Goal: Navigation & Orientation: Find specific page/section

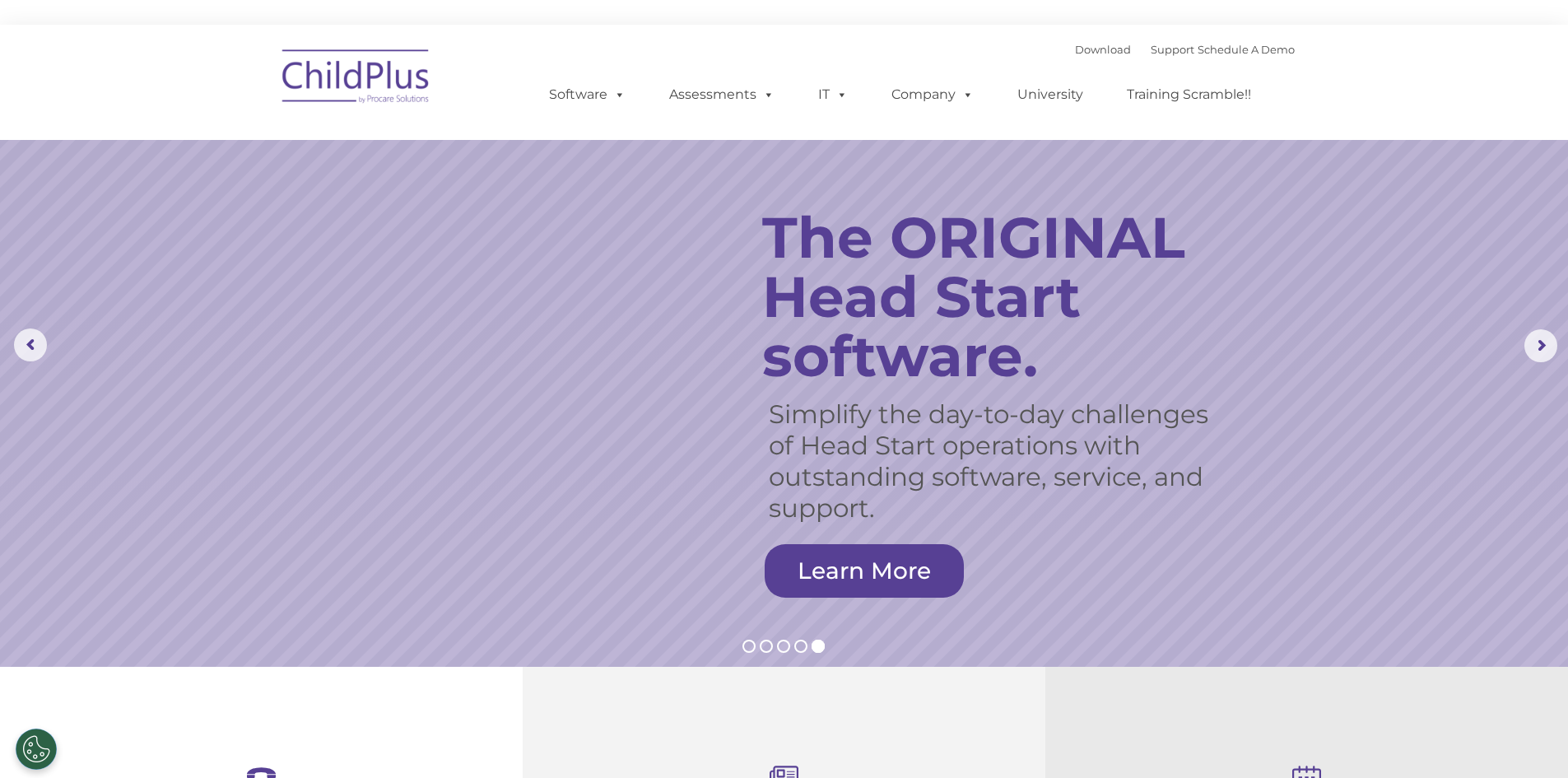
select select "MEDIUM"
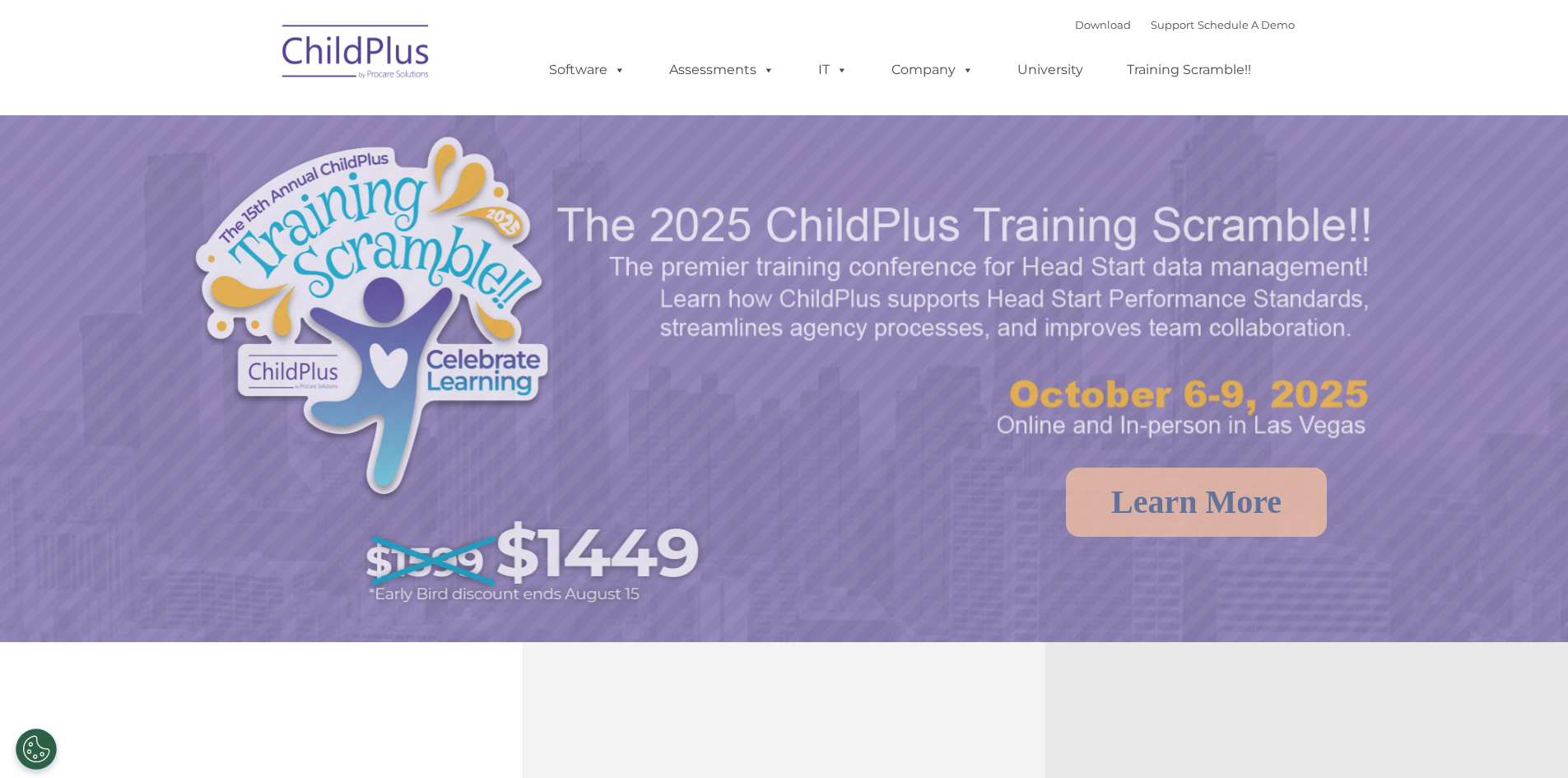
select select "MEDIUM"
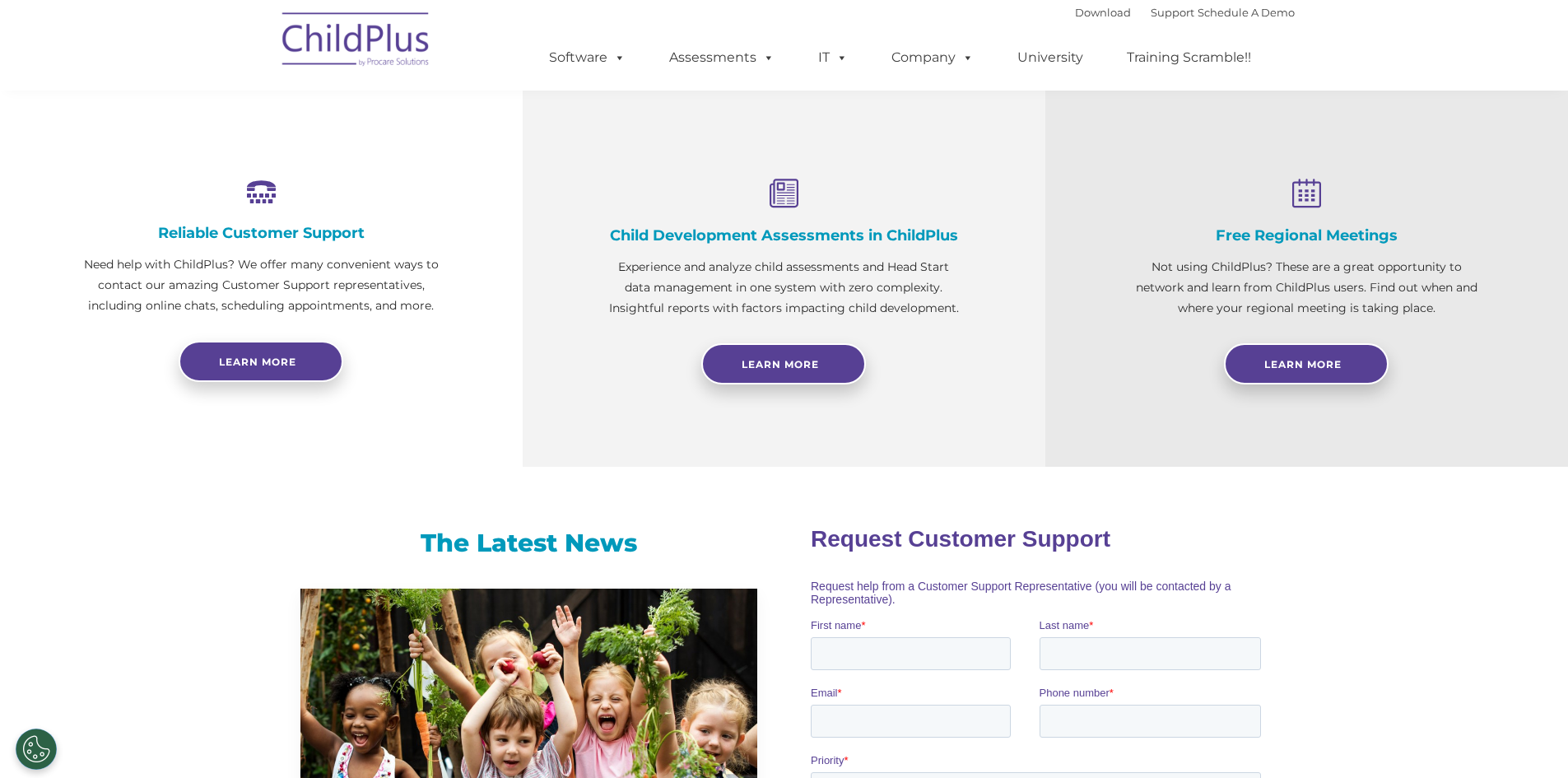
scroll to position [552, 0]
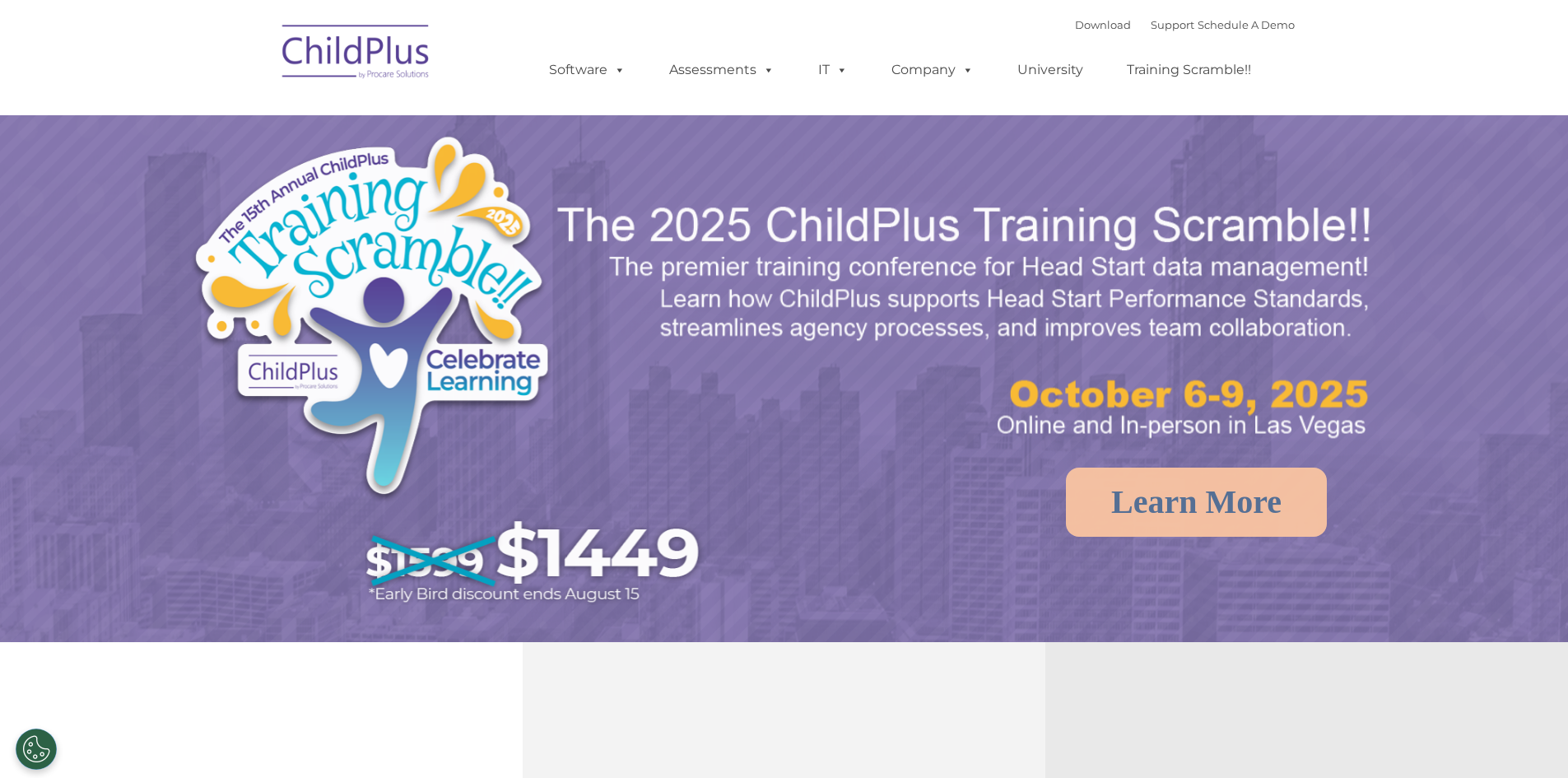
select select "MEDIUM"
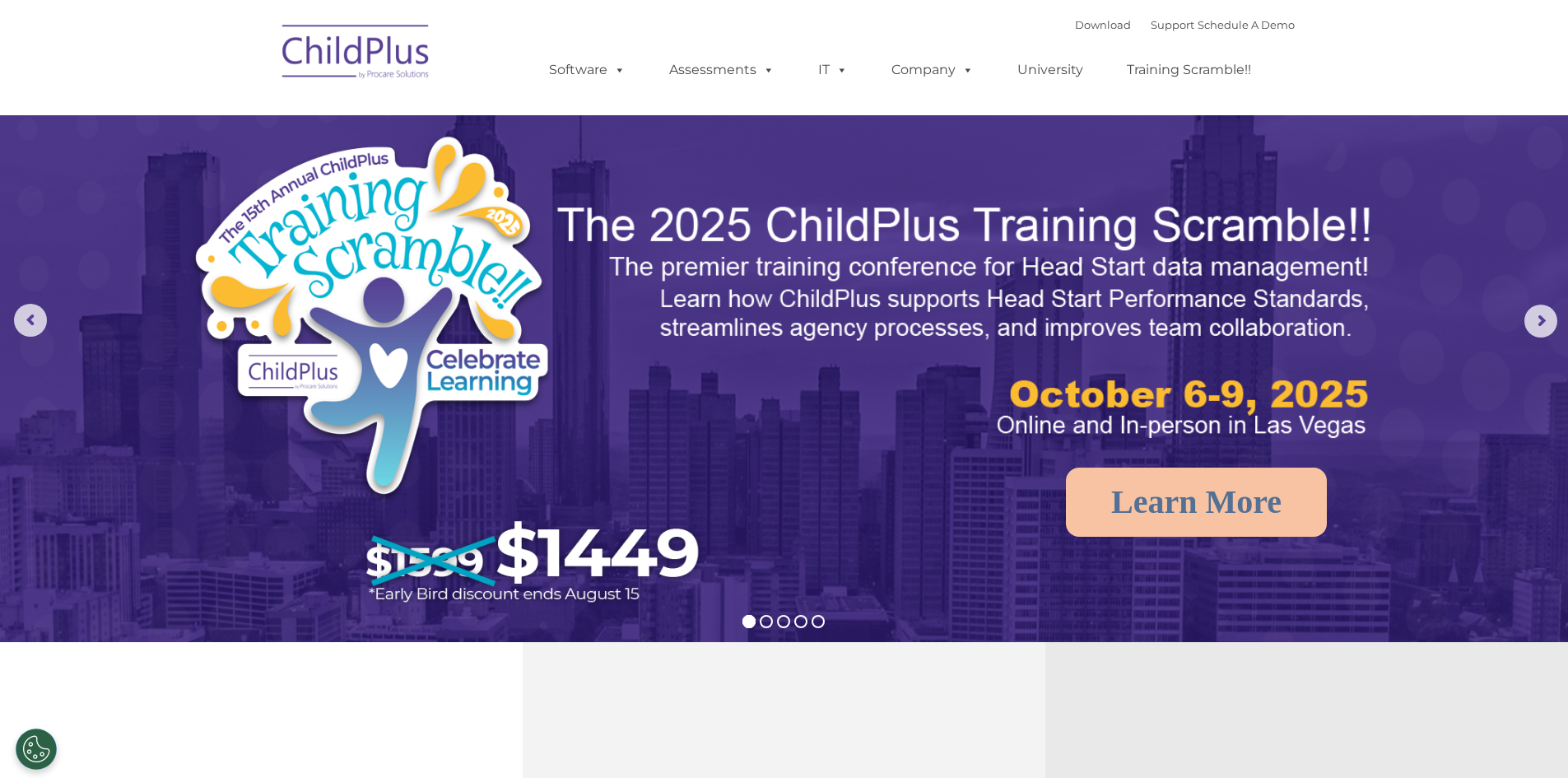
click at [371, 52] on img at bounding box center [356, 54] width 165 height 82
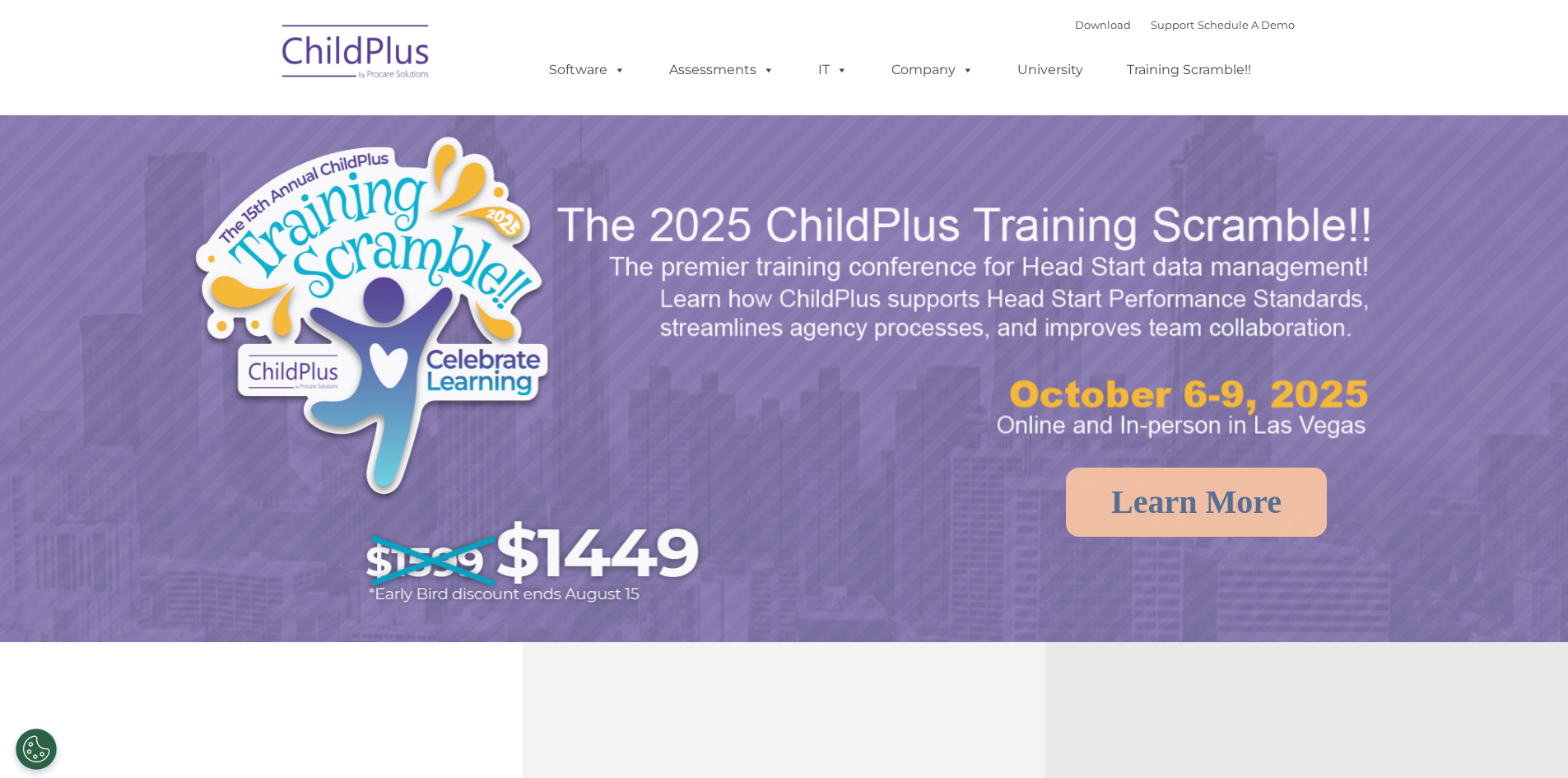
select select "MEDIUM"
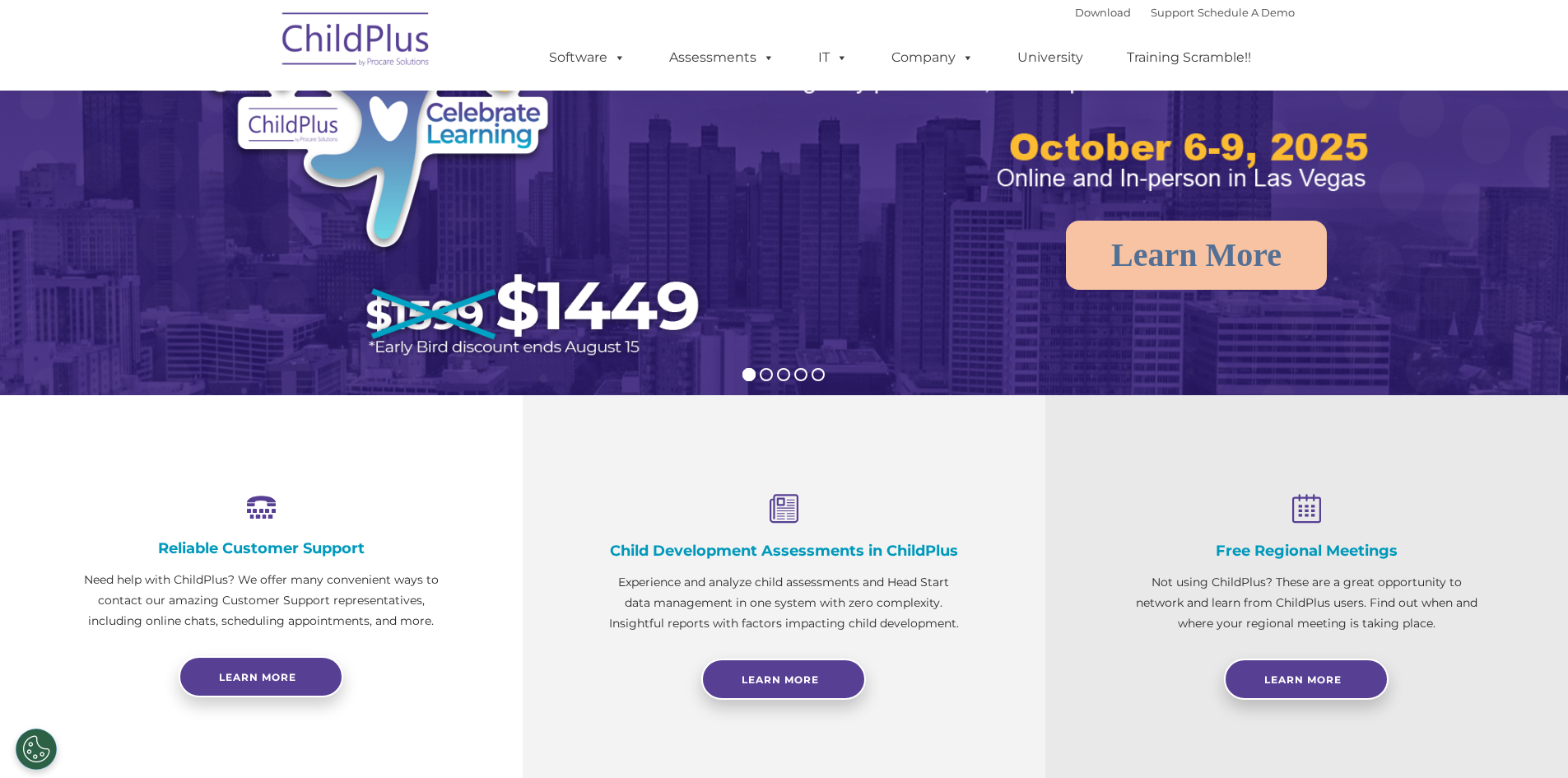
scroll to position [248, 0]
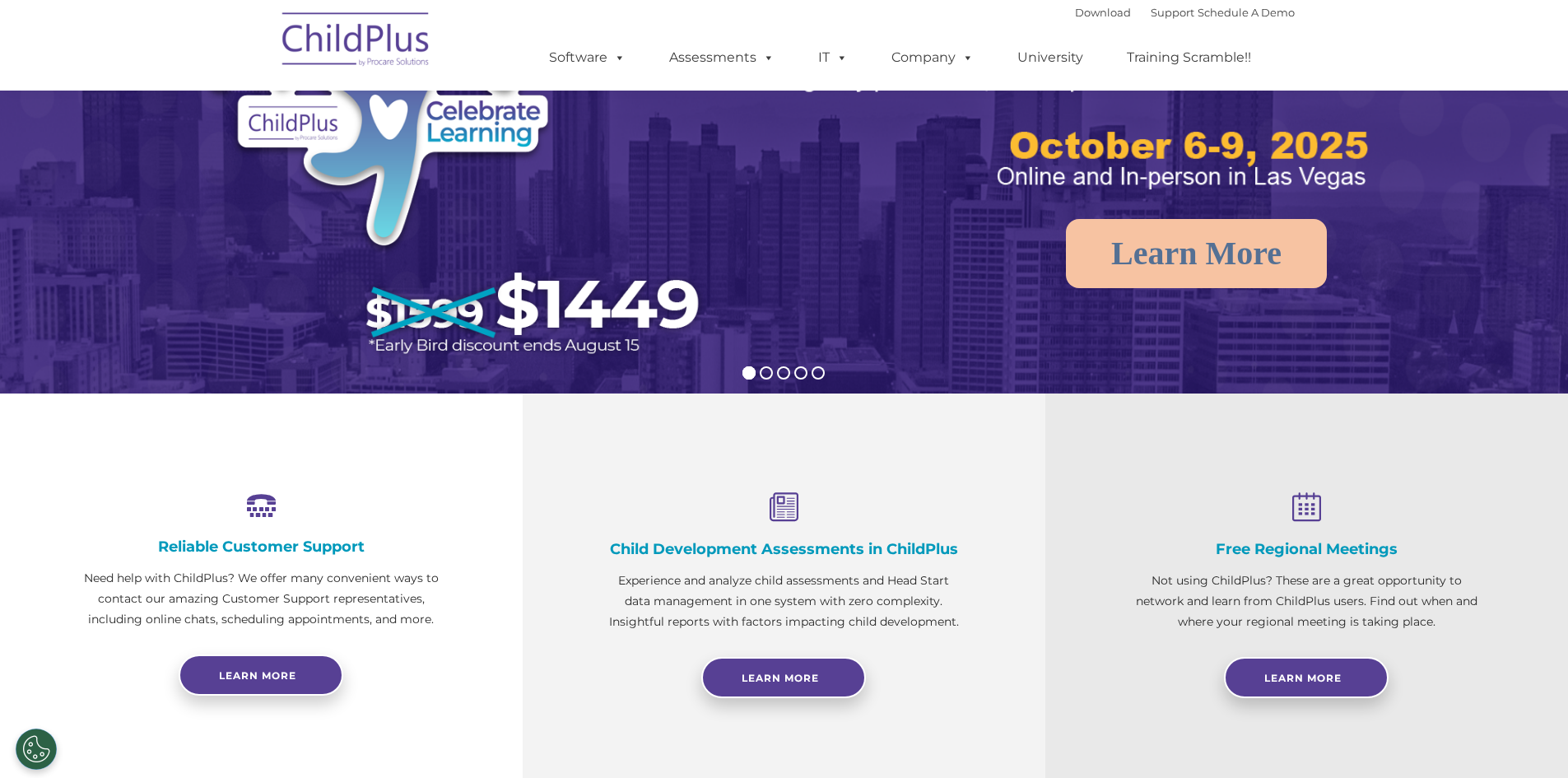
click at [1135, 610] on p "Not using ChildPlus? These are a great opportunity to network and learn from Ch…" at bounding box center [1306, 601] width 358 height 62
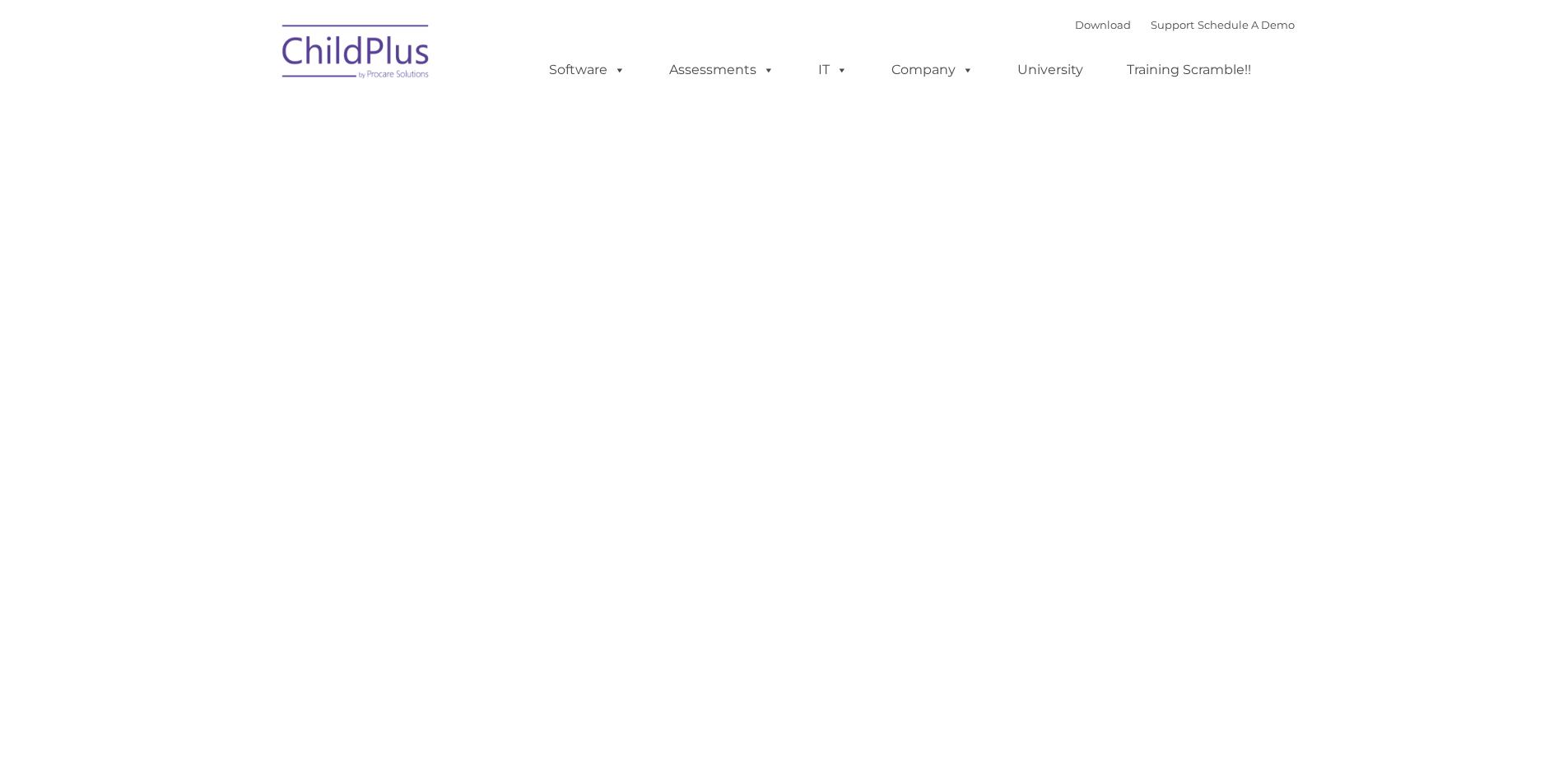
type input ""
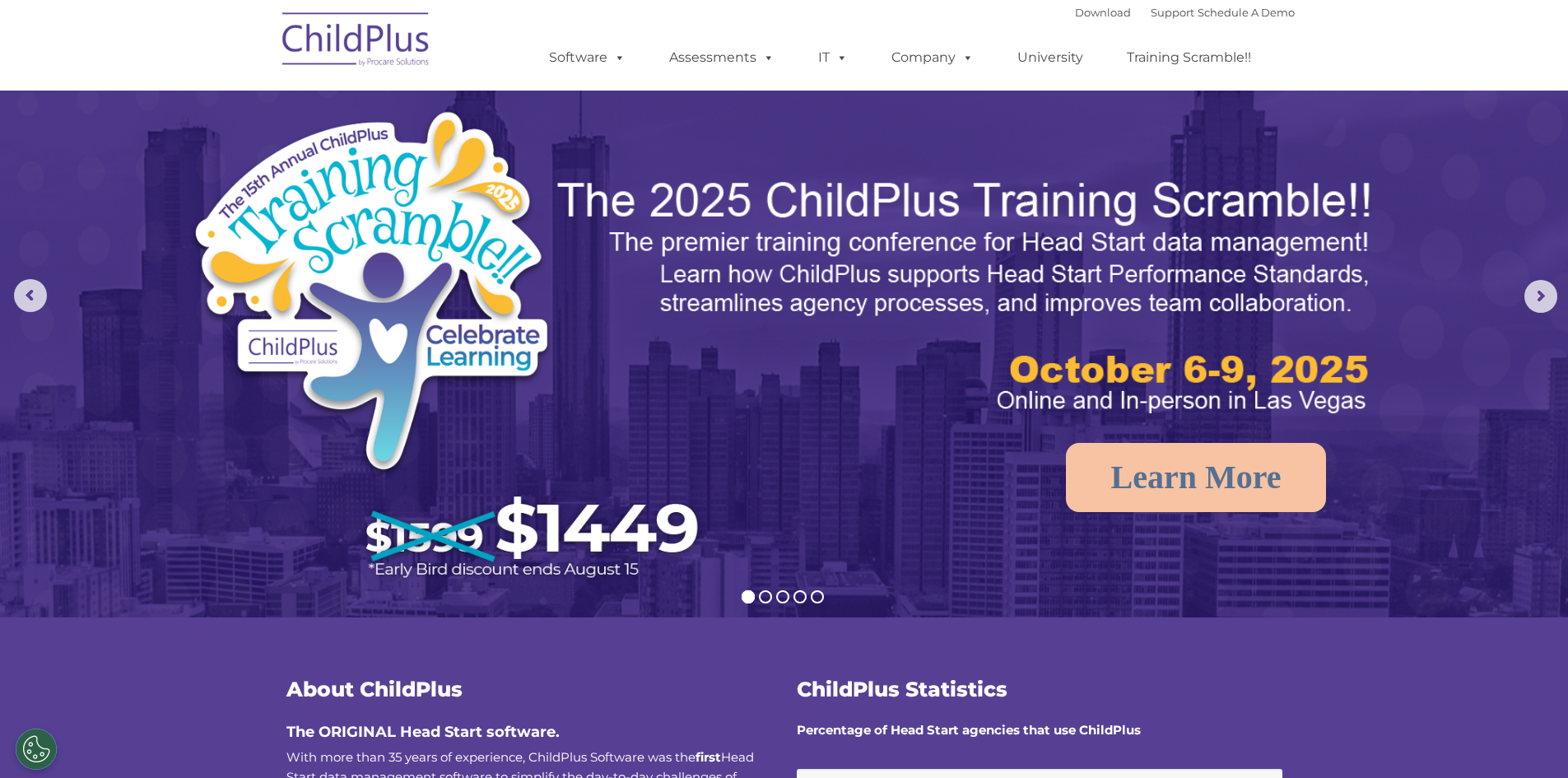
click at [371, 37] on img at bounding box center [356, 42] width 165 height 82
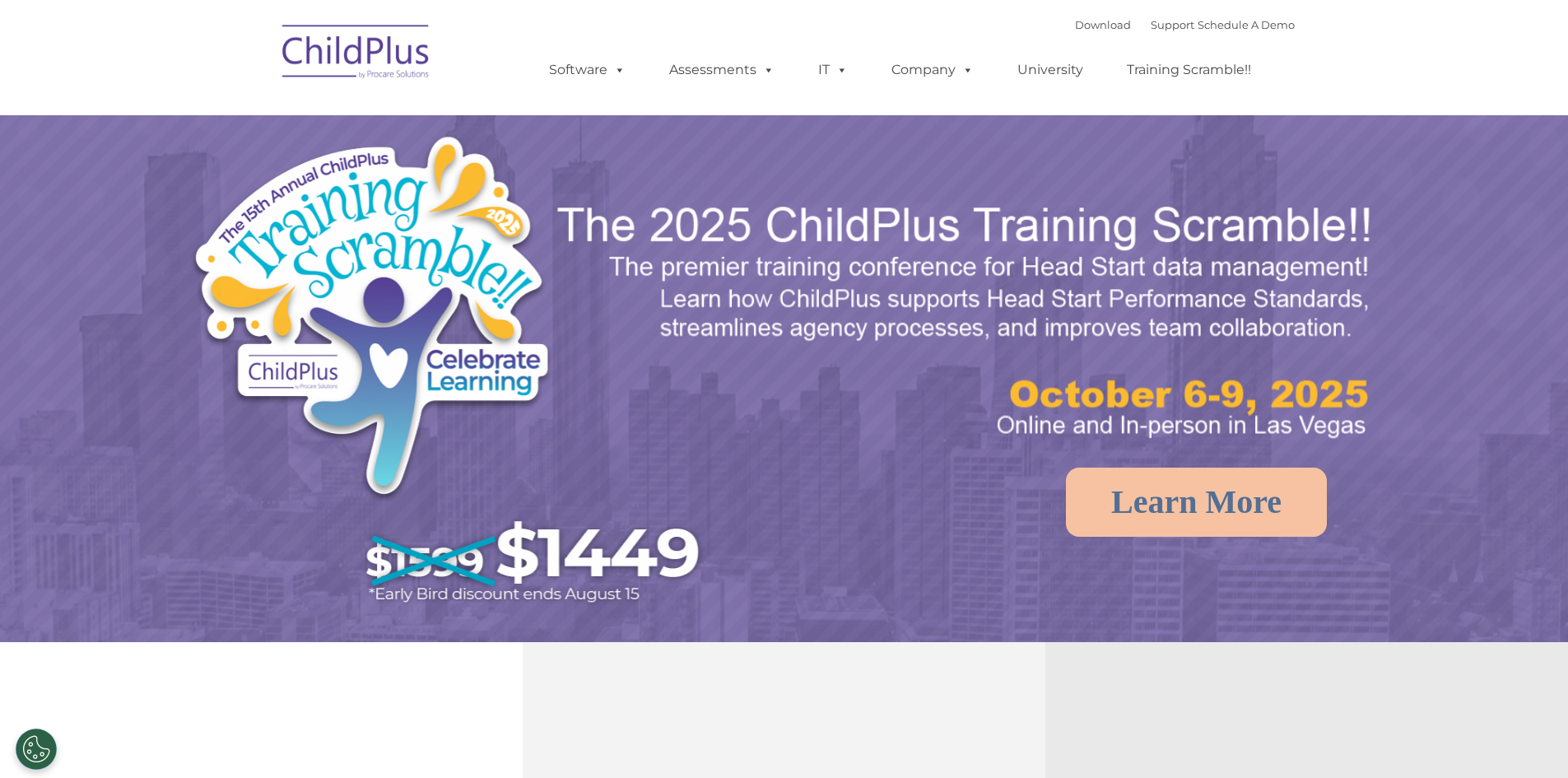
select select "MEDIUM"
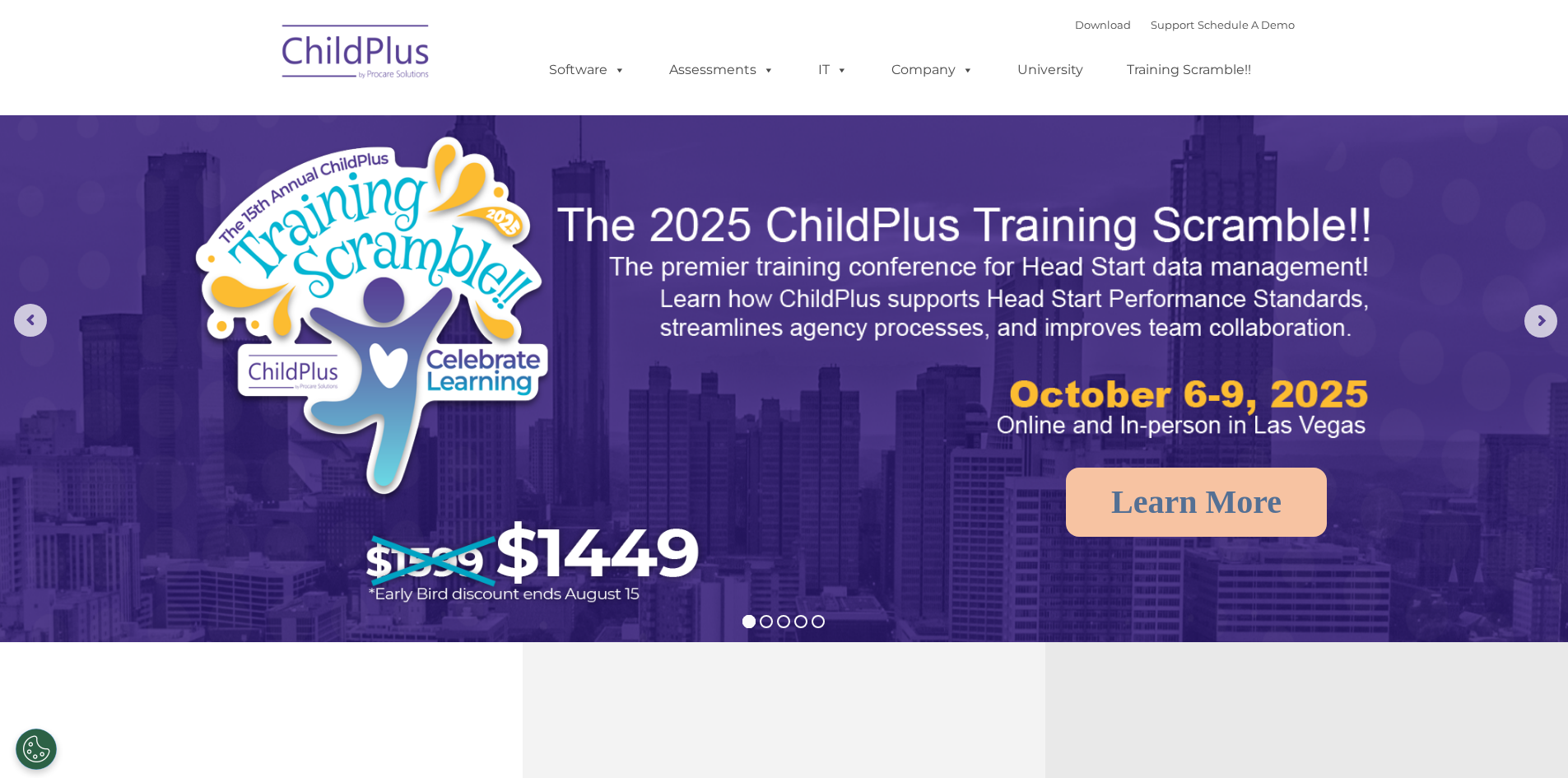
click at [370, 39] on img at bounding box center [356, 54] width 165 height 82
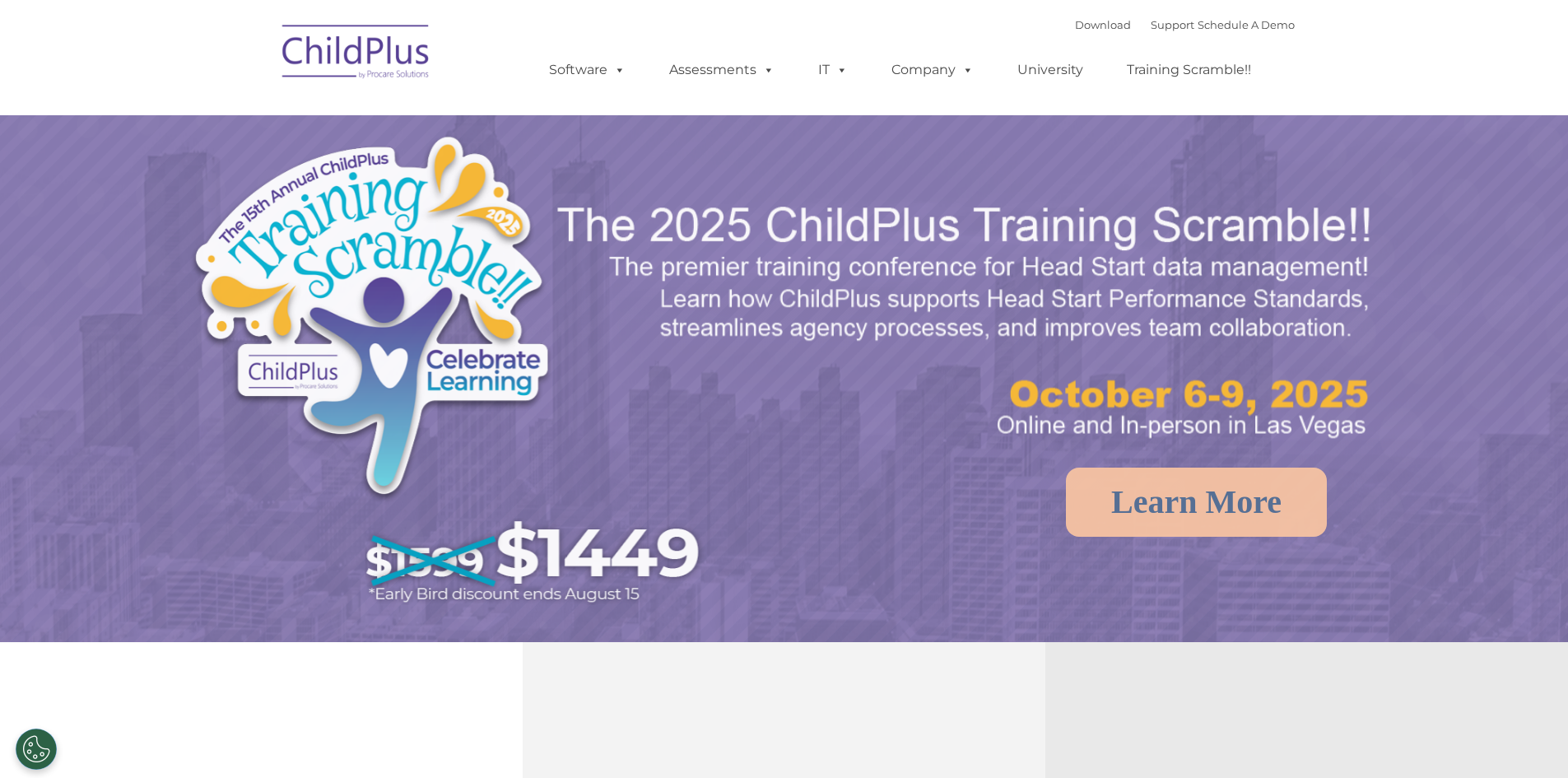
select select "MEDIUM"
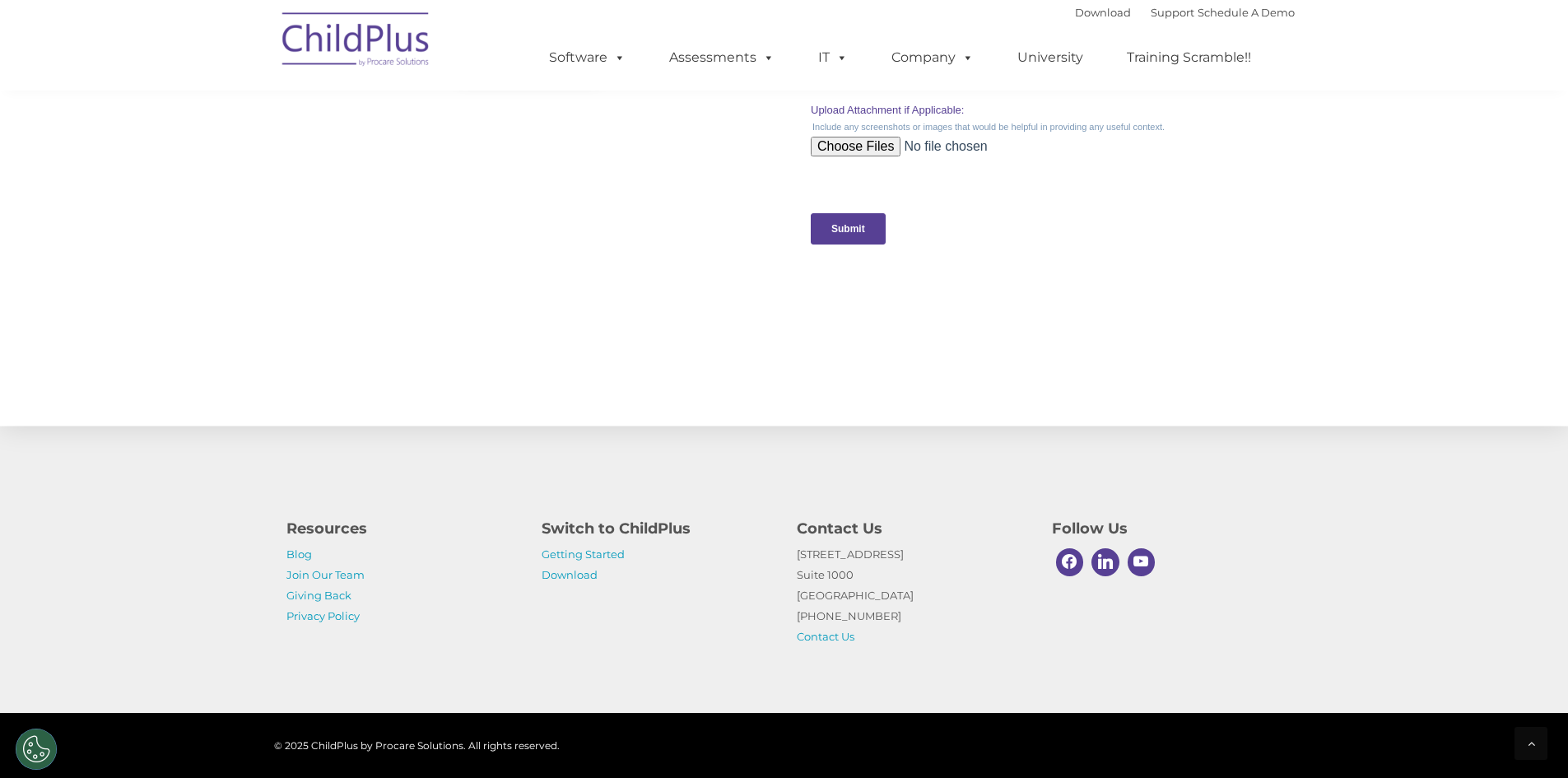
scroll to position [1612, 0]
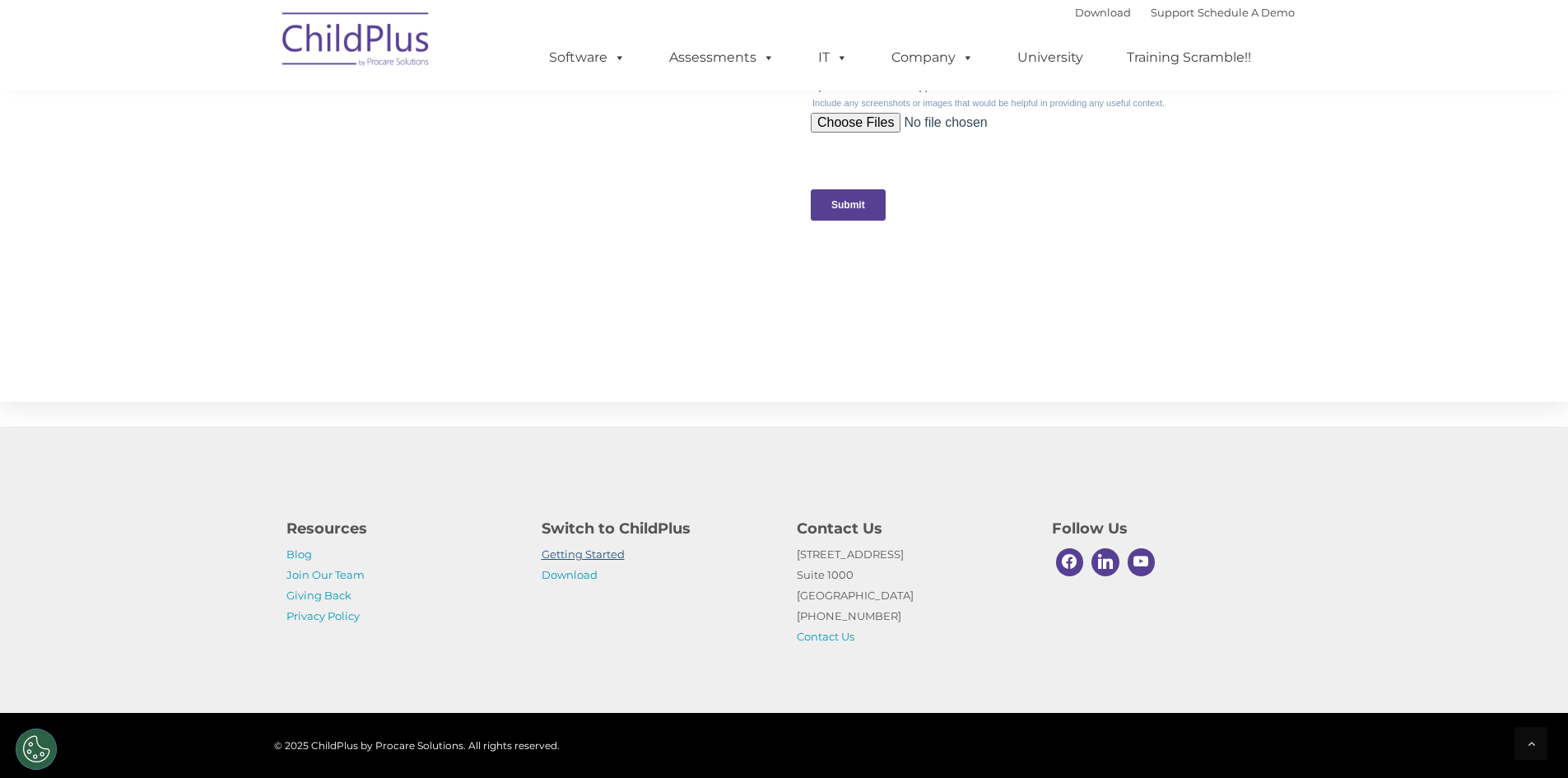
click at [609, 554] on link "Getting Started" at bounding box center [583, 554] width 83 height 13
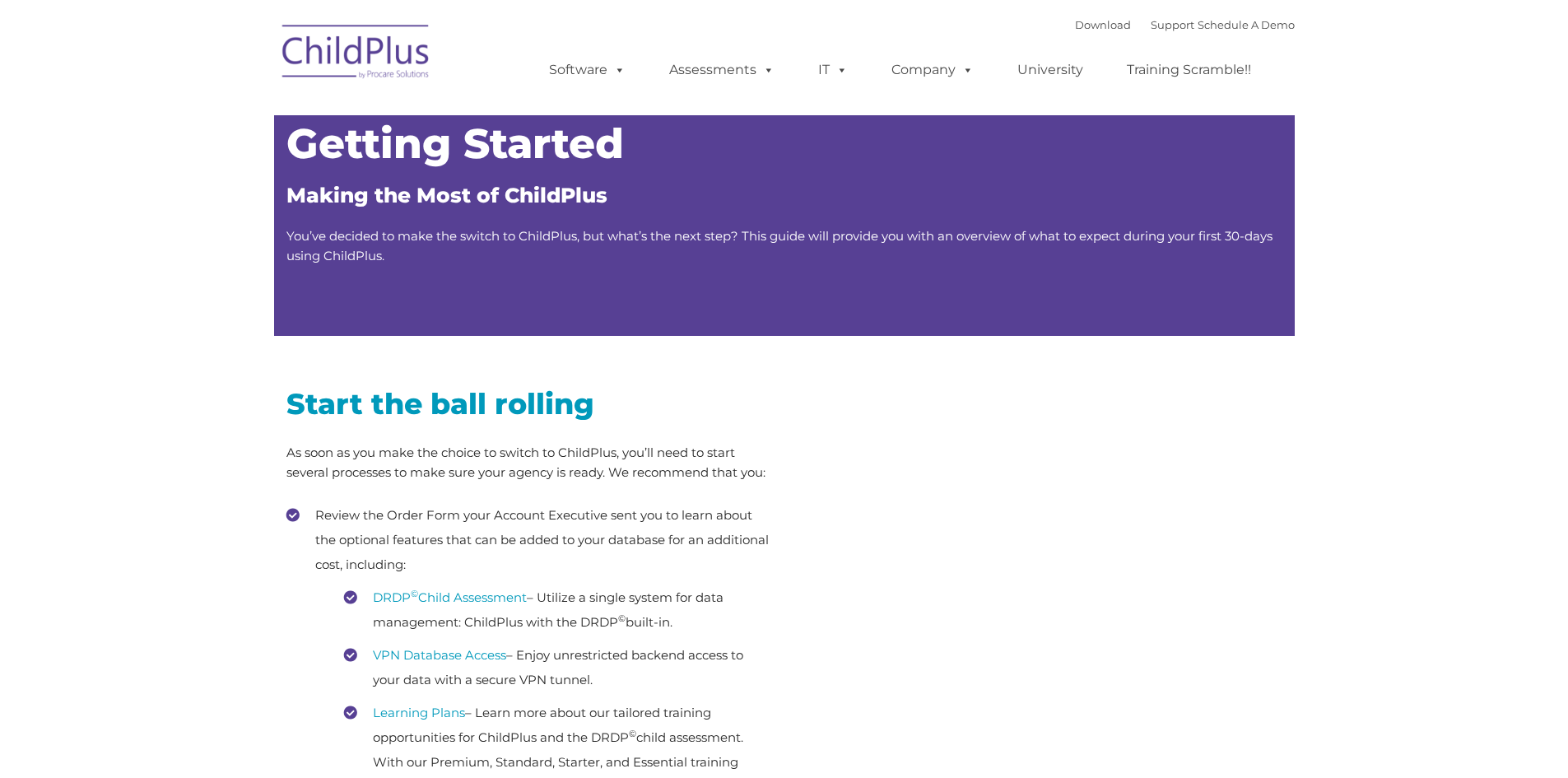
type input ""
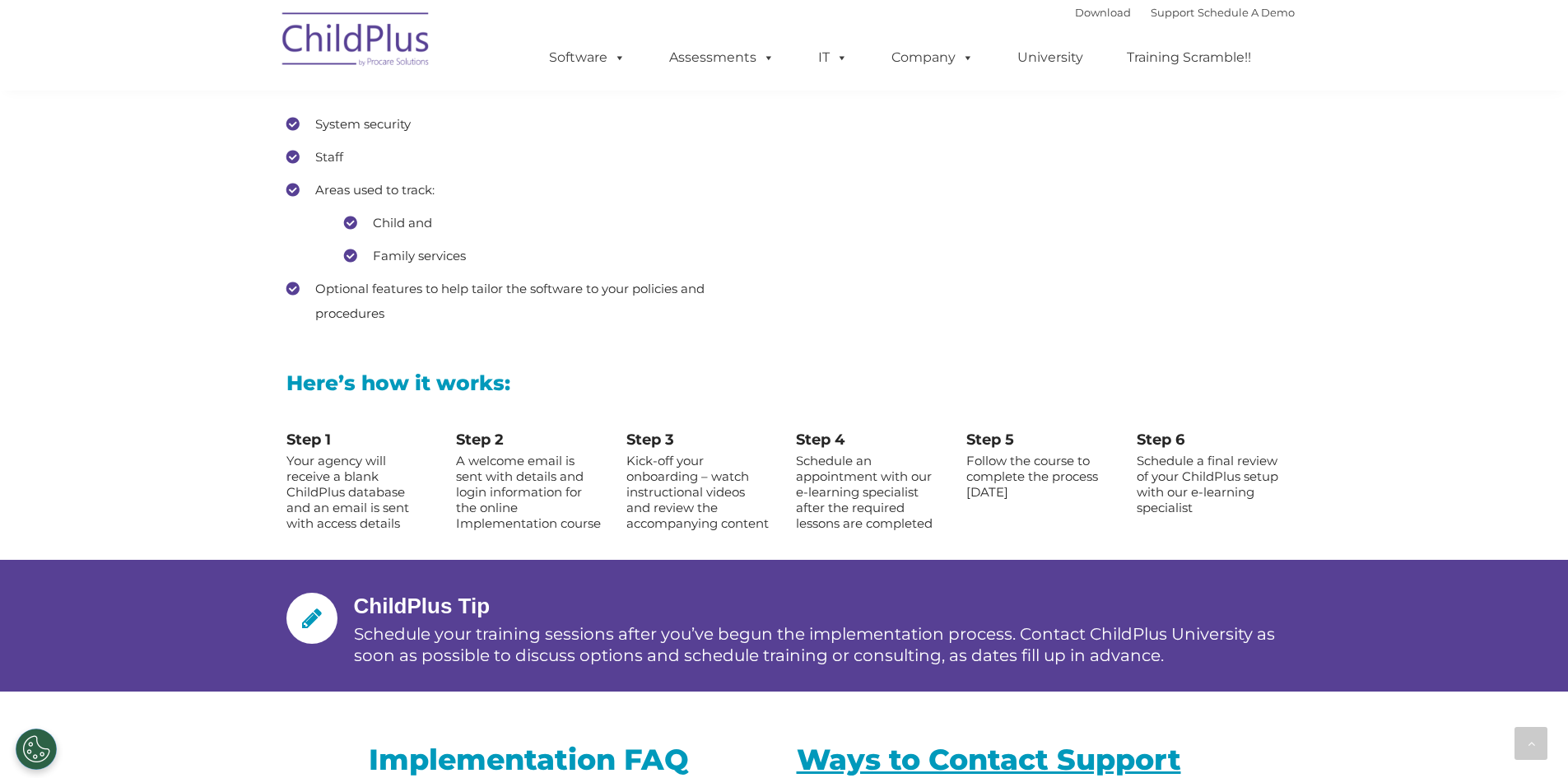
scroll to position [1566, 0]
